Goal: Transaction & Acquisition: Purchase product/service

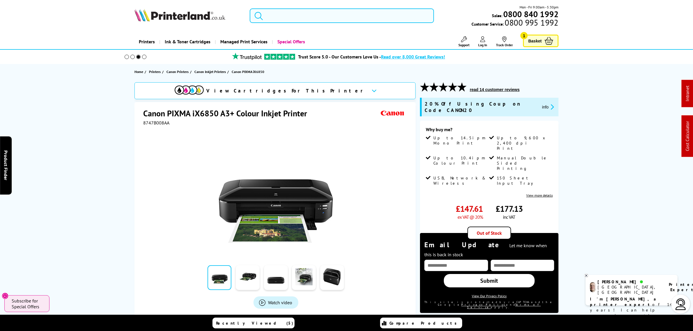
click at [295, 17] on input "search" at bounding box center [342, 15] width 184 height 15
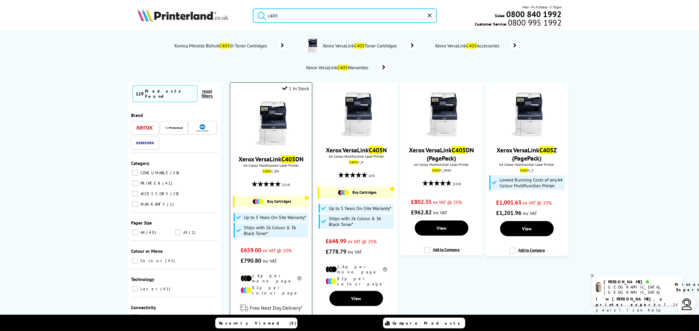
type input "c405"
click at [263, 123] on img at bounding box center [271, 124] width 44 height 44
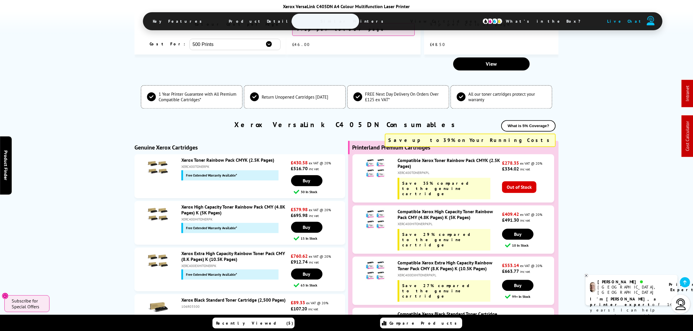
scroll to position [1818, 0]
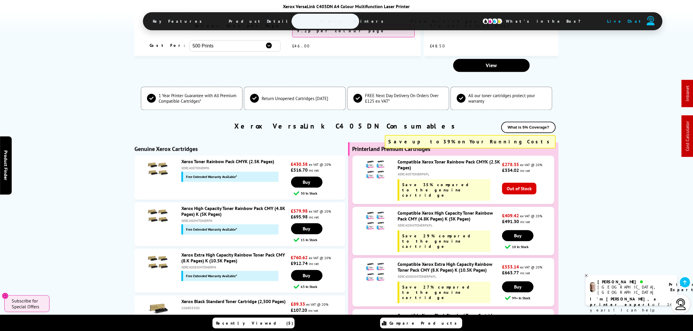
click at [421, 274] on div "XERC400EXHITONERPKPL" at bounding box center [449, 276] width 103 height 4
copy div "XERC400EXHITONERPKPL"
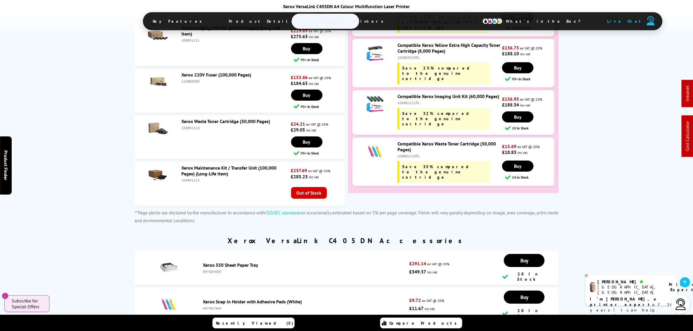
scroll to position [2618, 0]
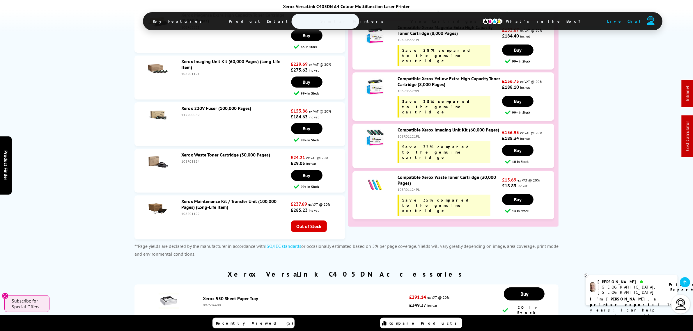
click at [185, 159] on div "108R01124" at bounding box center [235, 161] width 108 height 4
copy div "108R01124"
